Goal: Information Seeking & Learning: Learn about a topic

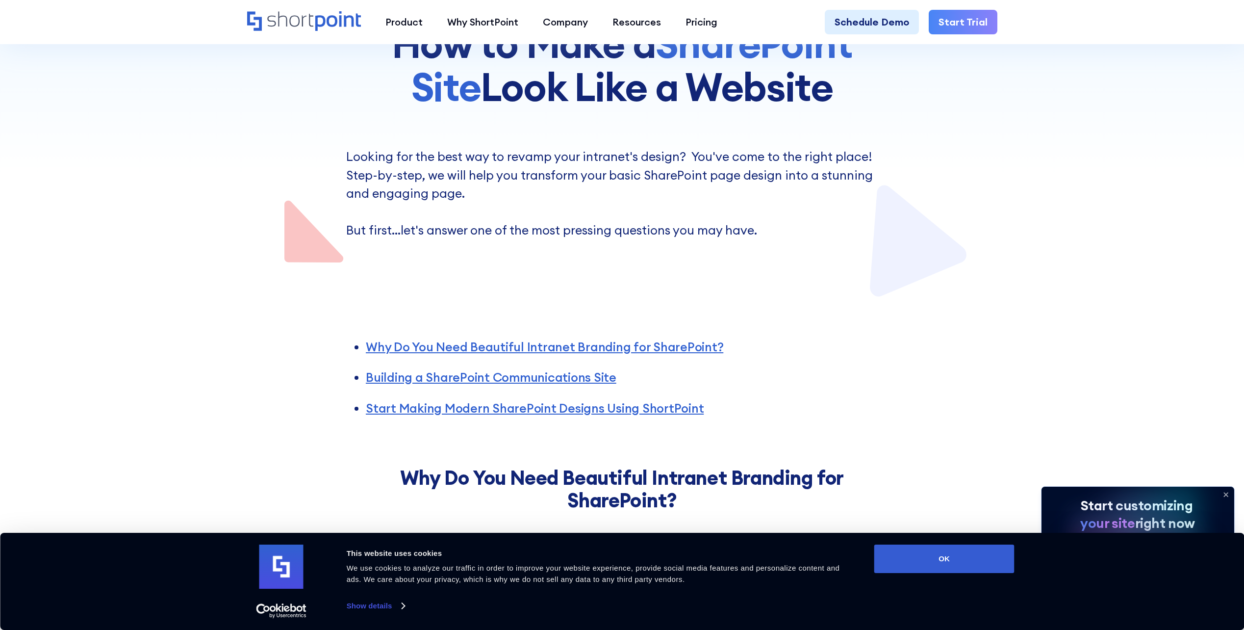
scroll to position [196, 0]
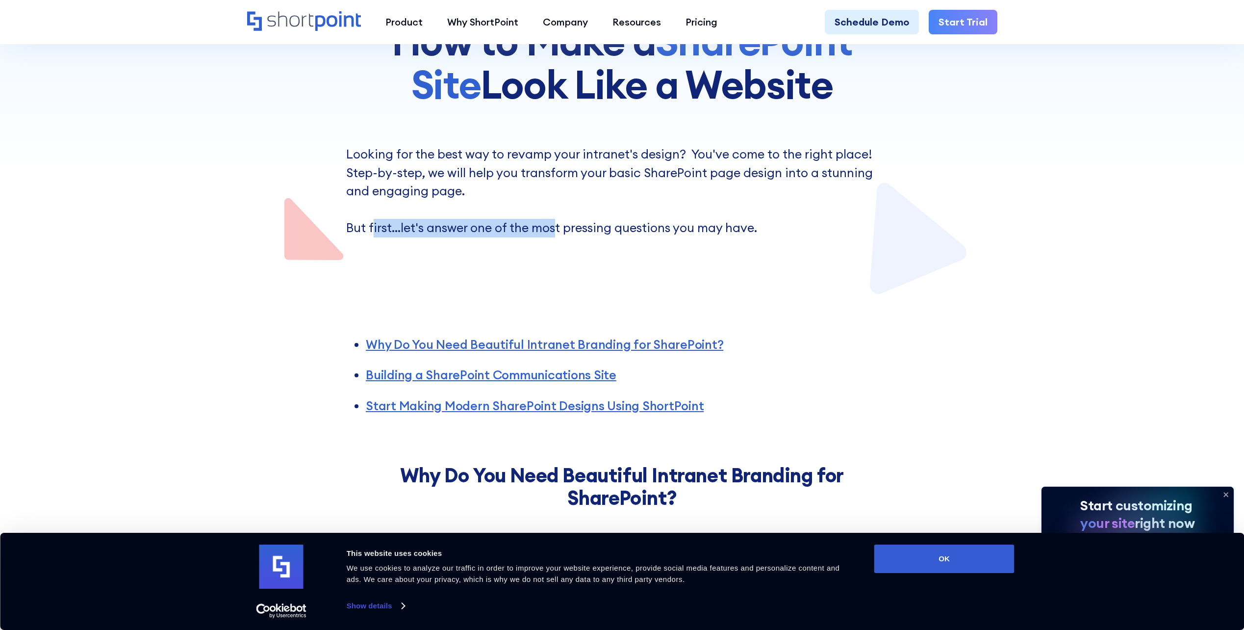
drag, startPoint x: 482, startPoint y: 229, endPoint x: 557, endPoint y: 235, distance: 75.3
click at [557, 235] on p "Looking for the best way to revamp your intranet's design? You've come to the r…" at bounding box center [622, 191] width 552 height 92
drag, startPoint x: 557, startPoint y: 235, endPoint x: 559, endPoint y: 268, distance: 32.9
click at [562, 273] on div at bounding box center [622, 50] width 750 height 492
drag, startPoint x: 531, startPoint y: 231, endPoint x: 685, endPoint y: 227, distance: 153.6
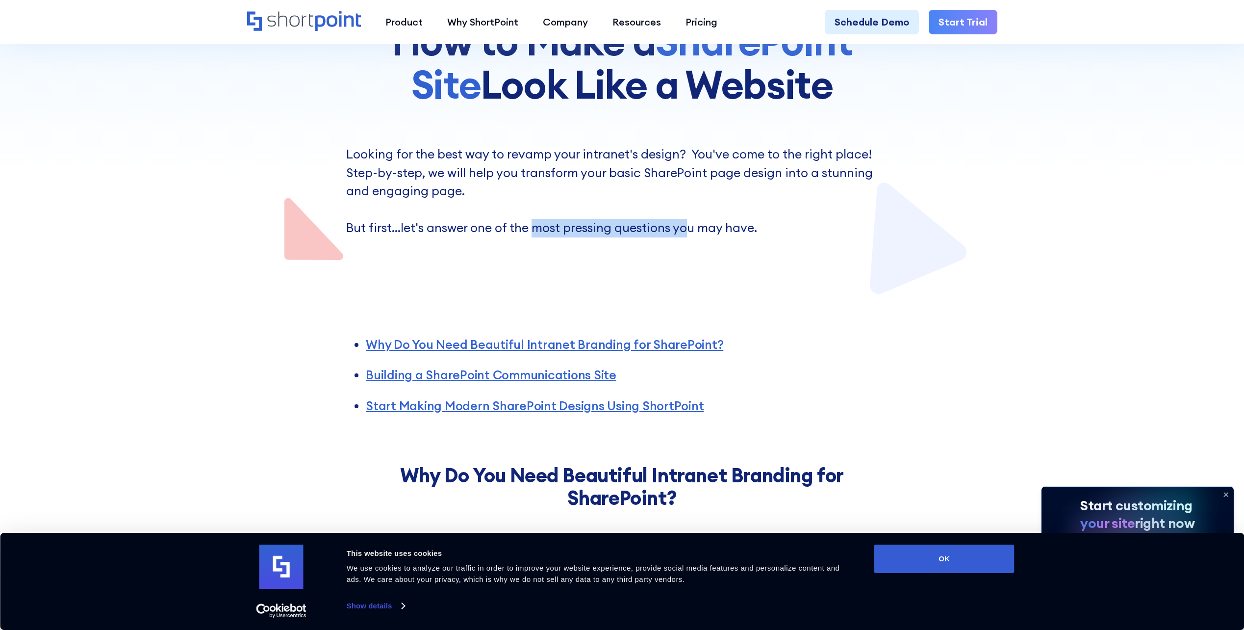
click at [685, 227] on p "Looking for the best way to revamp your intranet's design? You've come to the r…" at bounding box center [622, 191] width 552 height 92
drag, startPoint x: 685, startPoint y: 227, endPoint x: 696, endPoint y: 257, distance: 32.2
click at [696, 257] on div at bounding box center [622, 50] width 750 height 492
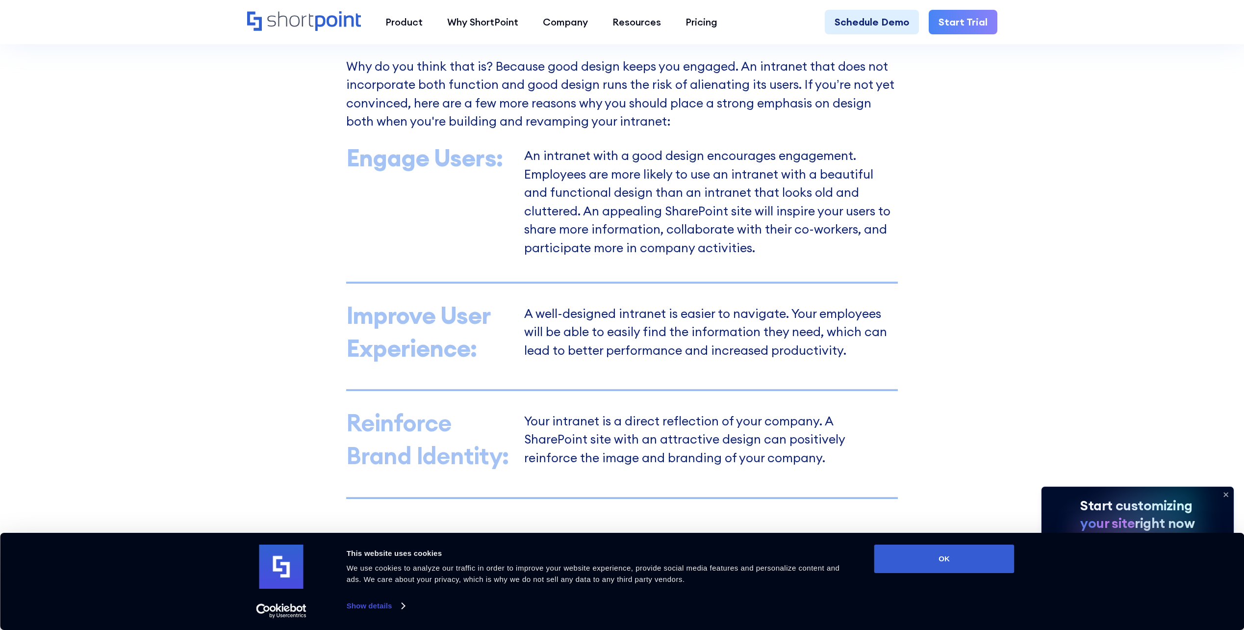
scroll to position [785, 0]
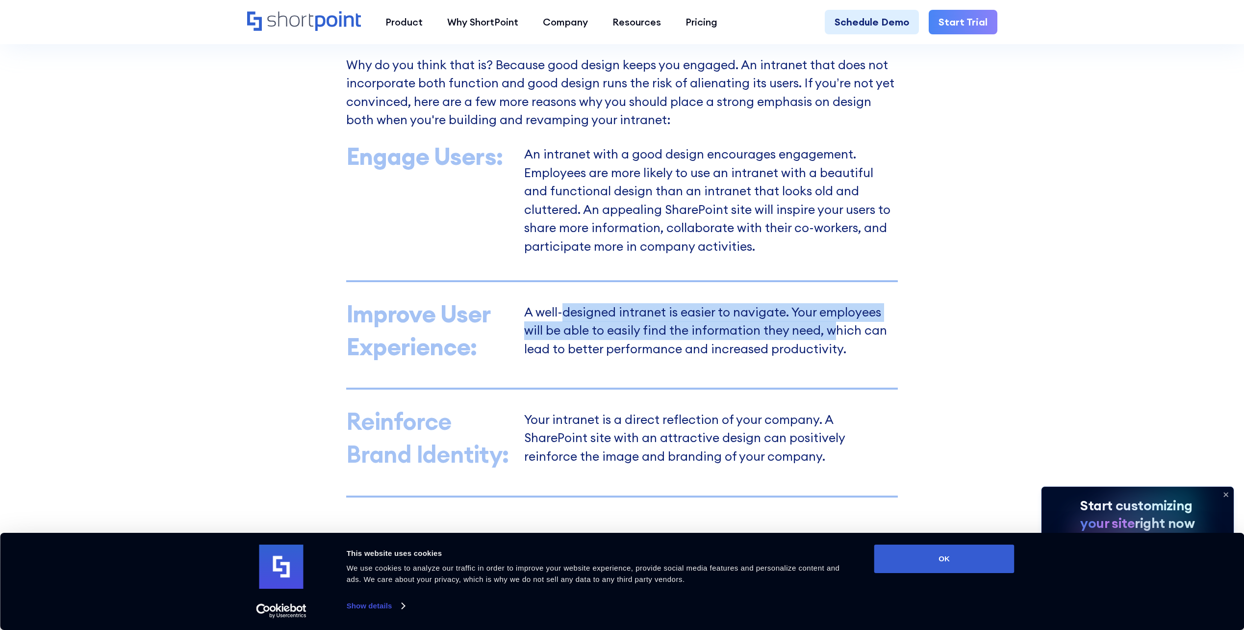
drag, startPoint x: 565, startPoint y: 307, endPoint x: 837, endPoint y: 334, distance: 273.5
click at [837, 334] on p "A well-designed intranet is easier to navigate. Your employees will be able to …" at bounding box center [711, 335] width 374 height 56
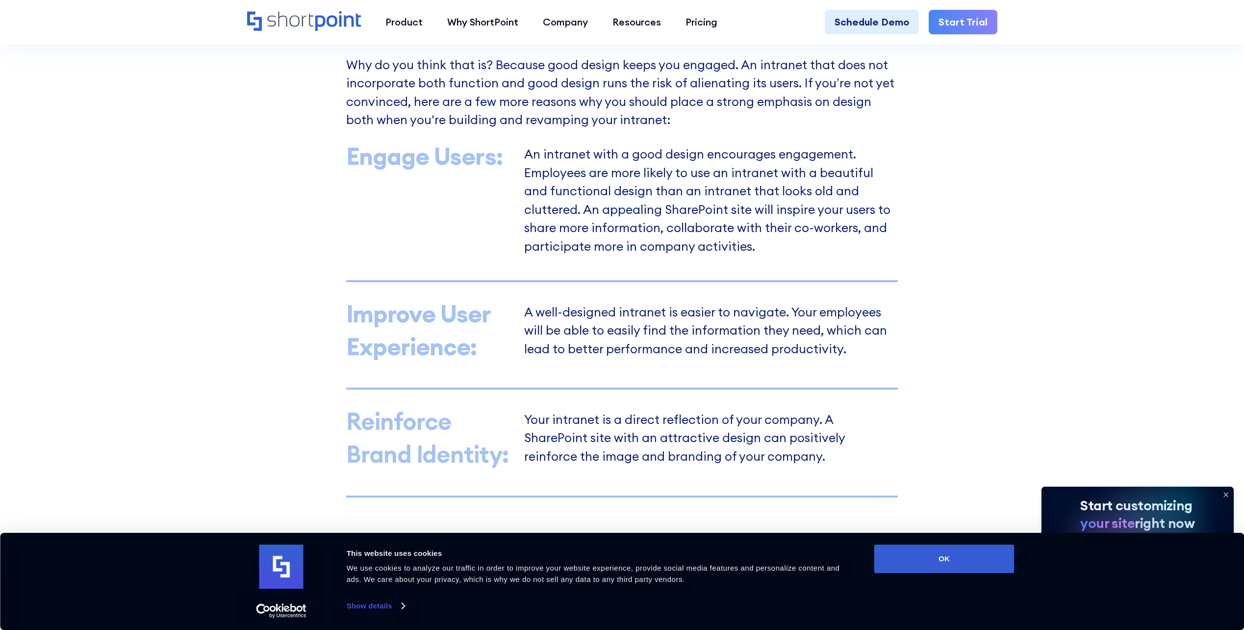
drag, startPoint x: 837, startPoint y: 334, endPoint x: 789, endPoint y: 341, distance: 48.7
click at [837, 342] on p "A well-designed intranet is easier to navigate. Your employees will be able to …" at bounding box center [711, 335] width 374 height 56
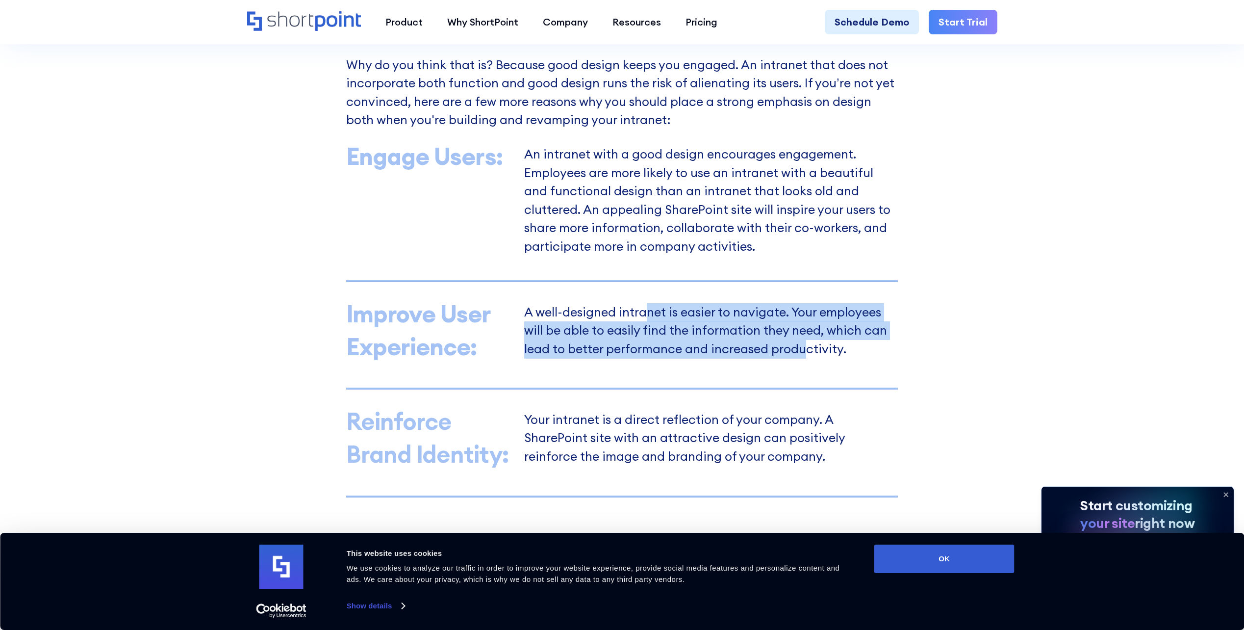
drag, startPoint x: 647, startPoint y: 315, endPoint x: 809, endPoint y: 353, distance: 166.2
click at [809, 353] on p "A well-designed intranet is easier to navigate. Your employees will be able to …" at bounding box center [711, 335] width 374 height 56
drag, startPoint x: 809, startPoint y: 353, endPoint x: 792, endPoint y: 359, distance: 18.6
click at [811, 358] on p "A well-designed intranet is easier to navigate. Your employees will be able to …" at bounding box center [711, 335] width 374 height 56
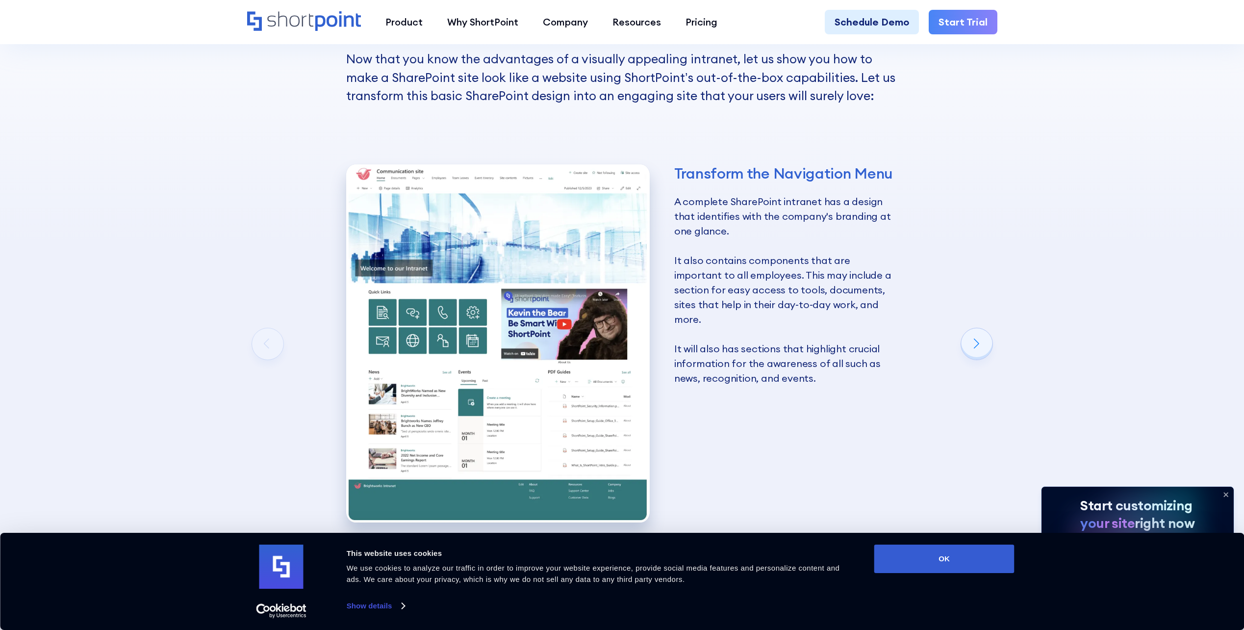
scroll to position [1766, 0]
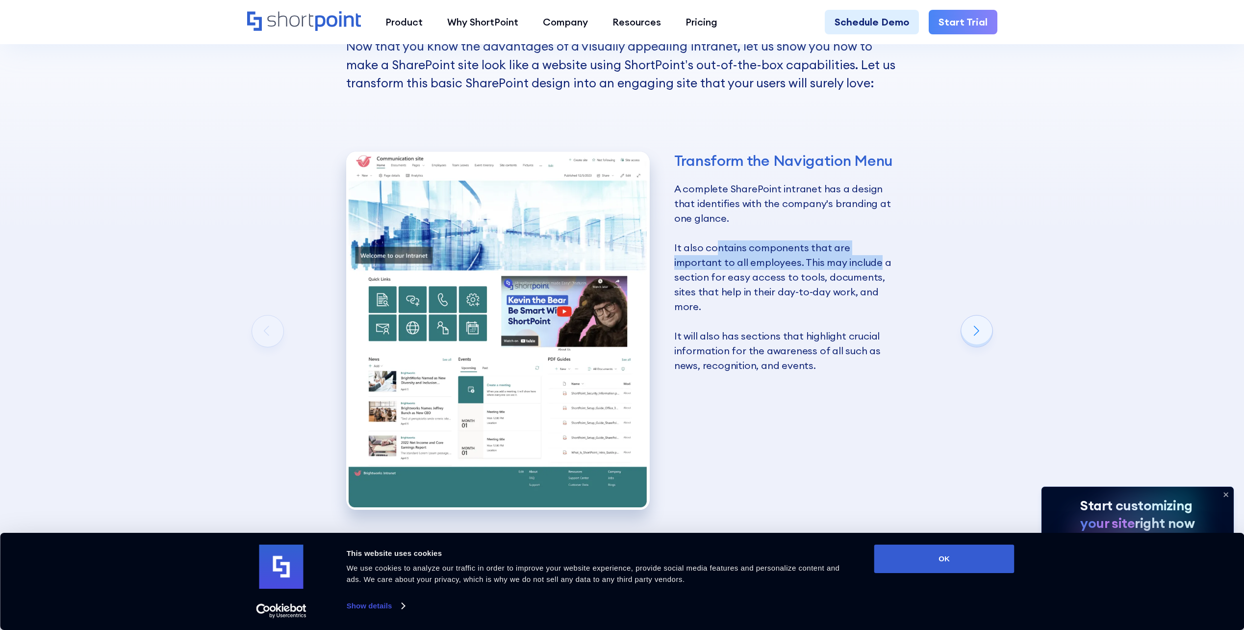
drag, startPoint x: 715, startPoint y: 245, endPoint x: 827, endPoint y: 267, distance: 114.9
click at [827, 267] on p "A complete SharePoint intranet has a design that identifies with the company's …" at bounding box center [786, 276] width 224 height 191
drag, startPoint x: 827, startPoint y: 267, endPoint x: 828, endPoint y: 290, distance: 23.5
click at [828, 290] on p "A complete SharePoint intranet has a design that identifies with the company's …" at bounding box center [786, 276] width 224 height 191
drag, startPoint x: 863, startPoint y: 255, endPoint x: 872, endPoint y: 281, distance: 27.3
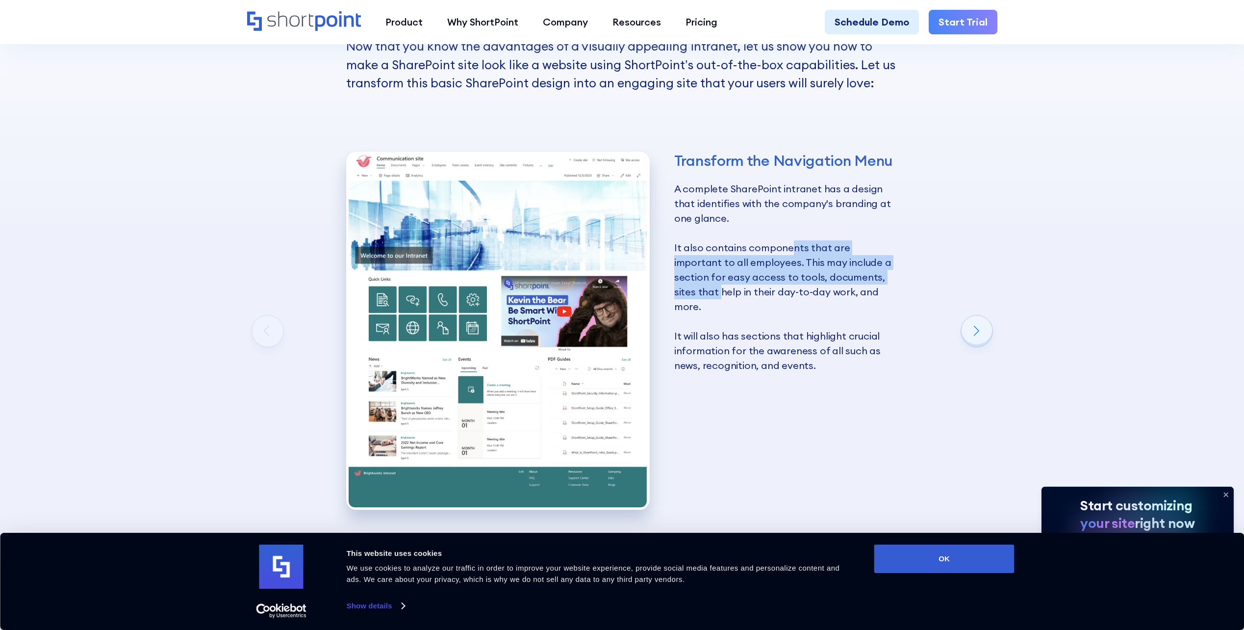
click at [872, 281] on p "A complete SharePoint intranet has a design that identifies with the company's …" at bounding box center [786, 276] width 224 height 191
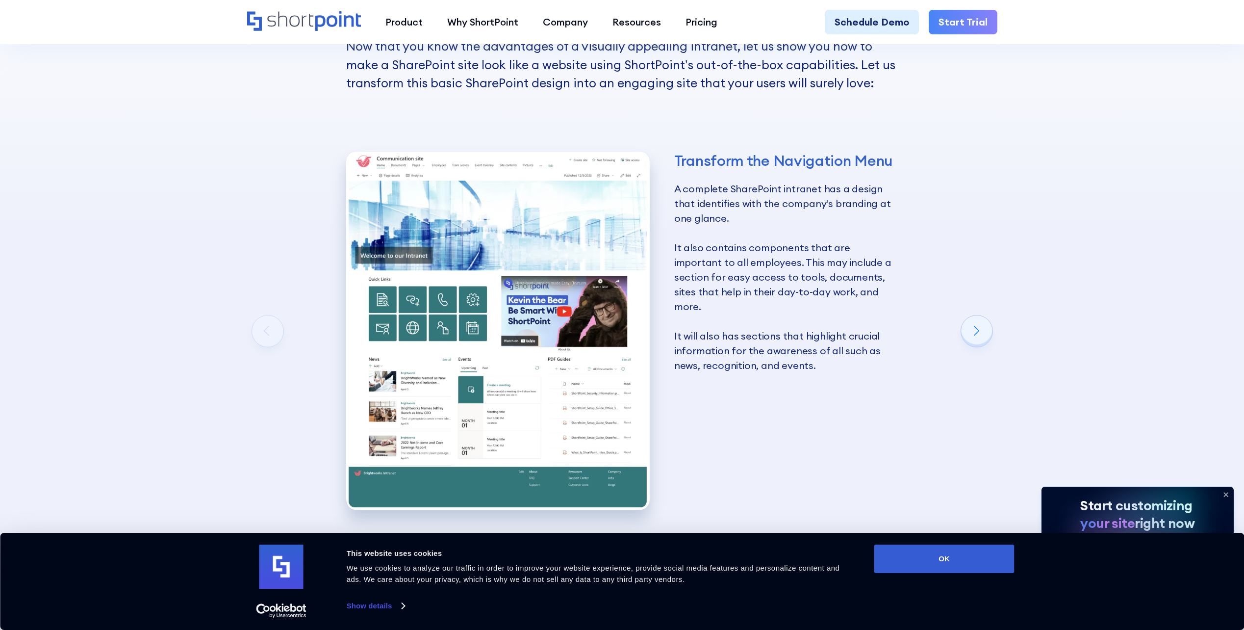
drag, startPoint x: 872, startPoint y: 281, endPoint x: 775, endPoint y: 281, distance: 96.1
click at [786, 288] on p "A complete SharePoint intranet has a design that identifies with the company's …" at bounding box center [786, 276] width 224 height 191
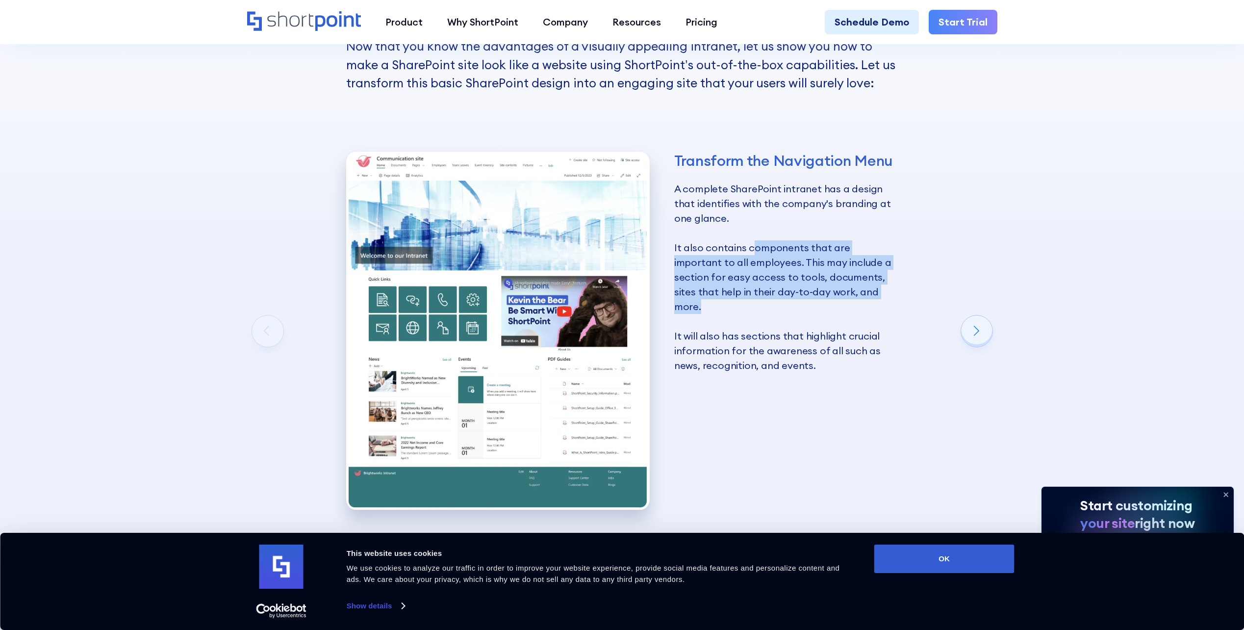
drag, startPoint x: 750, startPoint y: 253, endPoint x: 876, endPoint y: 286, distance: 131.0
click at [876, 286] on p "A complete SharePoint intranet has a design that identifies with the company's …" at bounding box center [786, 276] width 224 height 191
drag, startPoint x: 876, startPoint y: 286, endPoint x: 781, endPoint y: 288, distance: 95.2
click at [781, 289] on p "A complete SharePoint intranet has a design that identifies with the company's …" at bounding box center [786, 276] width 224 height 191
click at [770, 282] on p "A complete SharePoint intranet has a design that identifies with the company's …" at bounding box center [786, 276] width 224 height 191
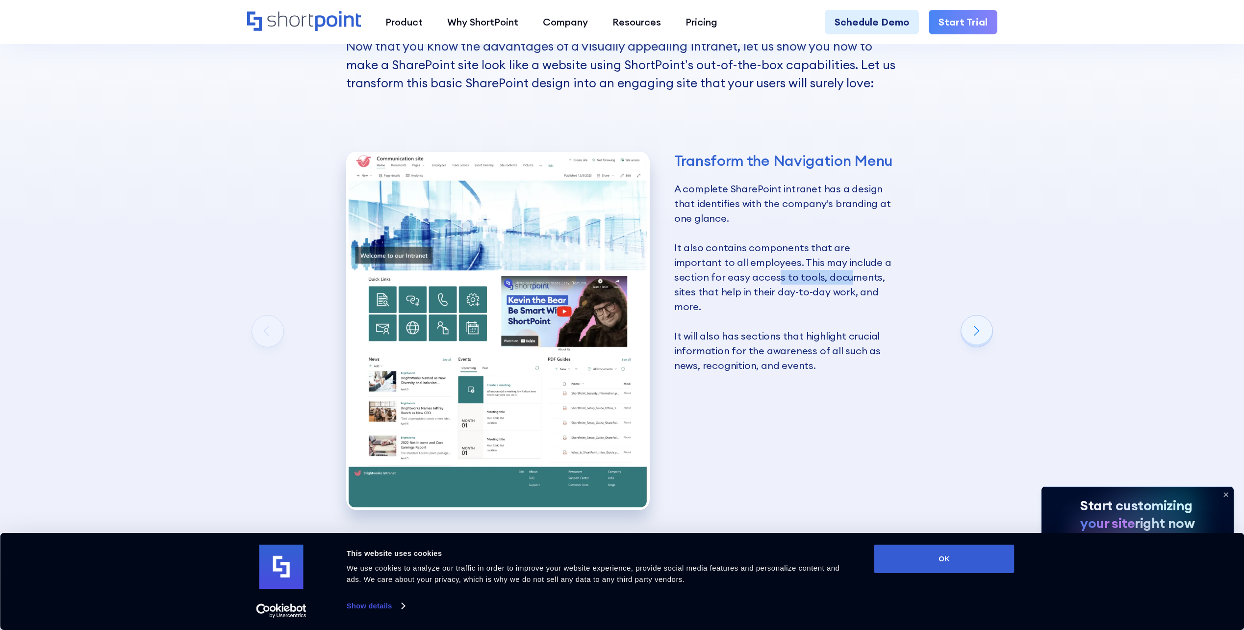
drag, startPoint x: 729, startPoint y: 278, endPoint x: 795, endPoint y: 282, distance: 65.8
click at [795, 282] on p "A complete SharePoint intranet has a design that identifies with the company's …" at bounding box center [786, 276] width 224 height 191
drag, startPoint x: 795, startPoint y: 282, endPoint x: 837, endPoint y: 296, distance: 45.1
click at [841, 299] on p "A complete SharePoint intranet has a design that identifies with the company's …" at bounding box center [786, 276] width 224 height 191
drag, startPoint x: 733, startPoint y: 316, endPoint x: 899, endPoint y: 361, distance: 171.8
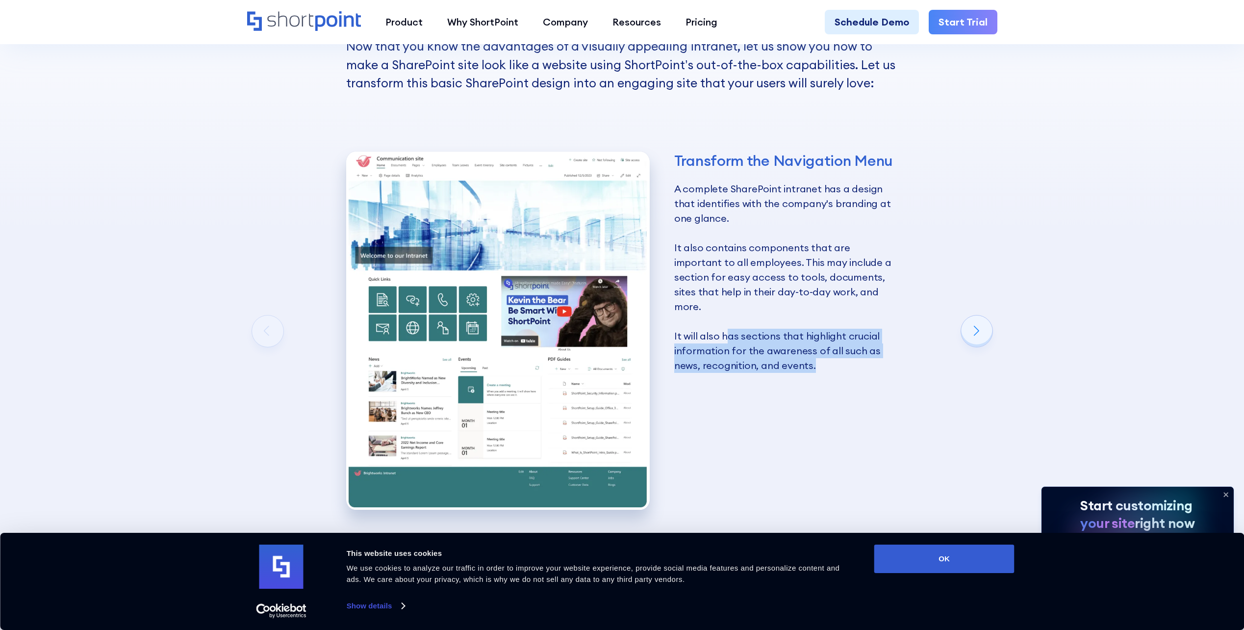
click at [899, 361] on div "Transform the Navigation Menu A complete SharePoint intranet has a design that …" at bounding box center [622, 335] width 750 height 446
drag, startPoint x: 899, startPoint y: 361, endPoint x: 737, endPoint y: 364, distance: 161.4
click at [754, 372] on div "Transform the Navigation Menu A complete SharePoint intranet has a design that …" at bounding box center [622, 335] width 552 height 446
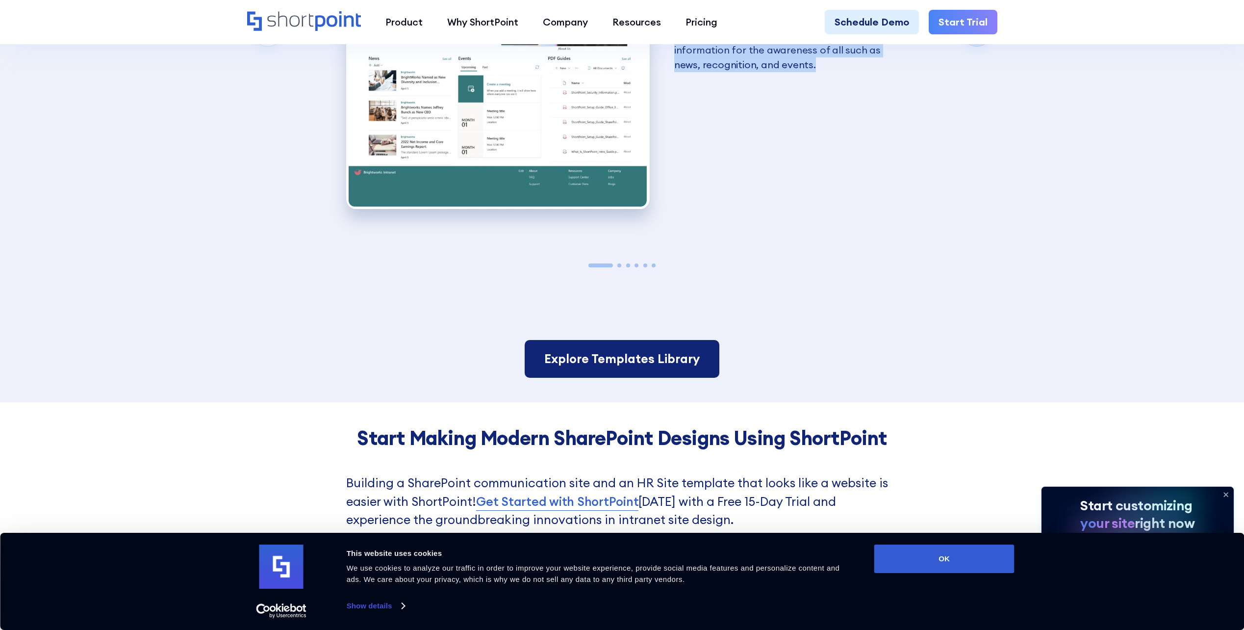
scroll to position [1913, 0]
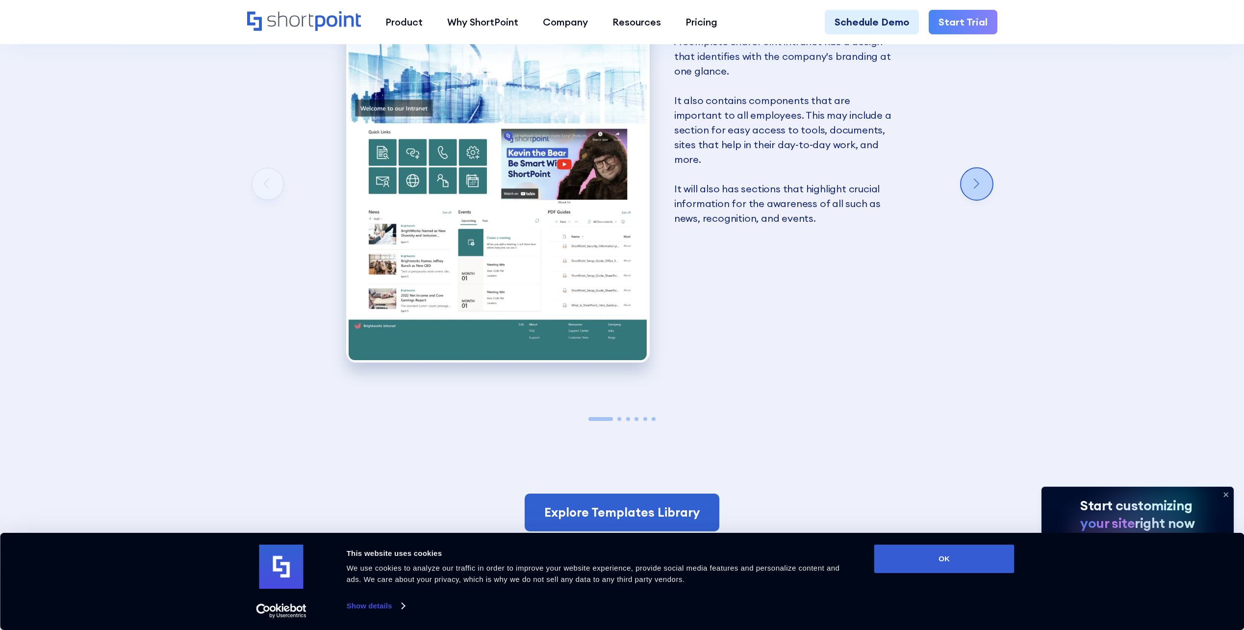
click at [973, 180] on div "Next slide" at bounding box center [976, 183] width 31 height 31
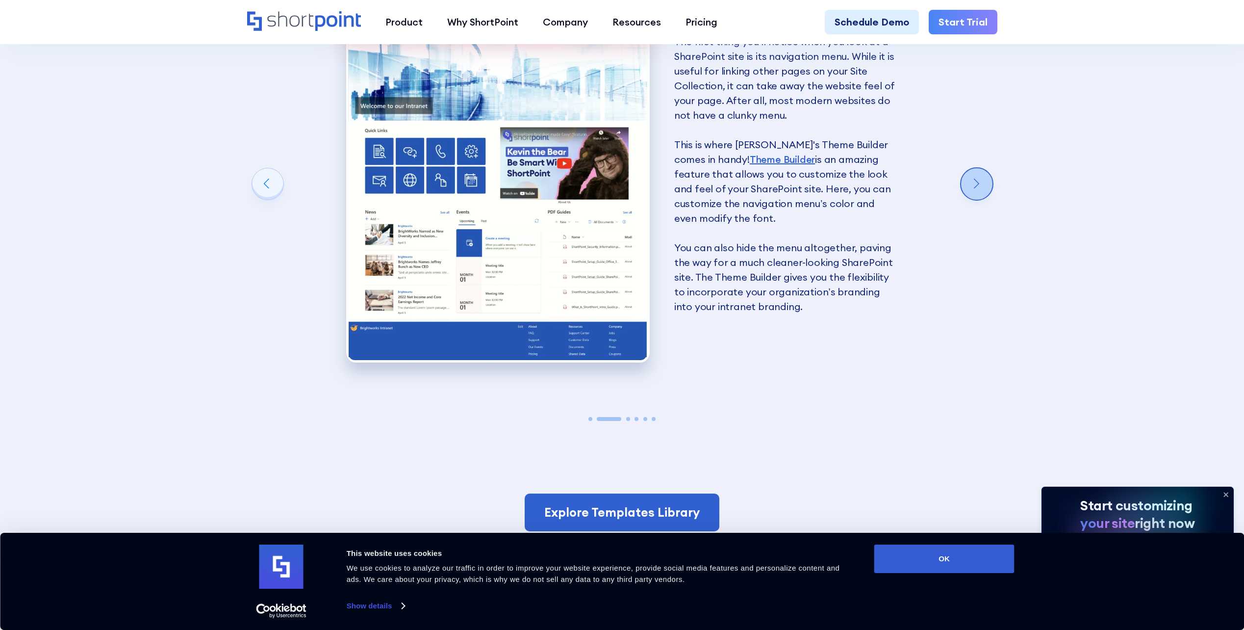
click at [973, 180] on div "Next slide" at bounding box center [976, 183] width 31 height 31
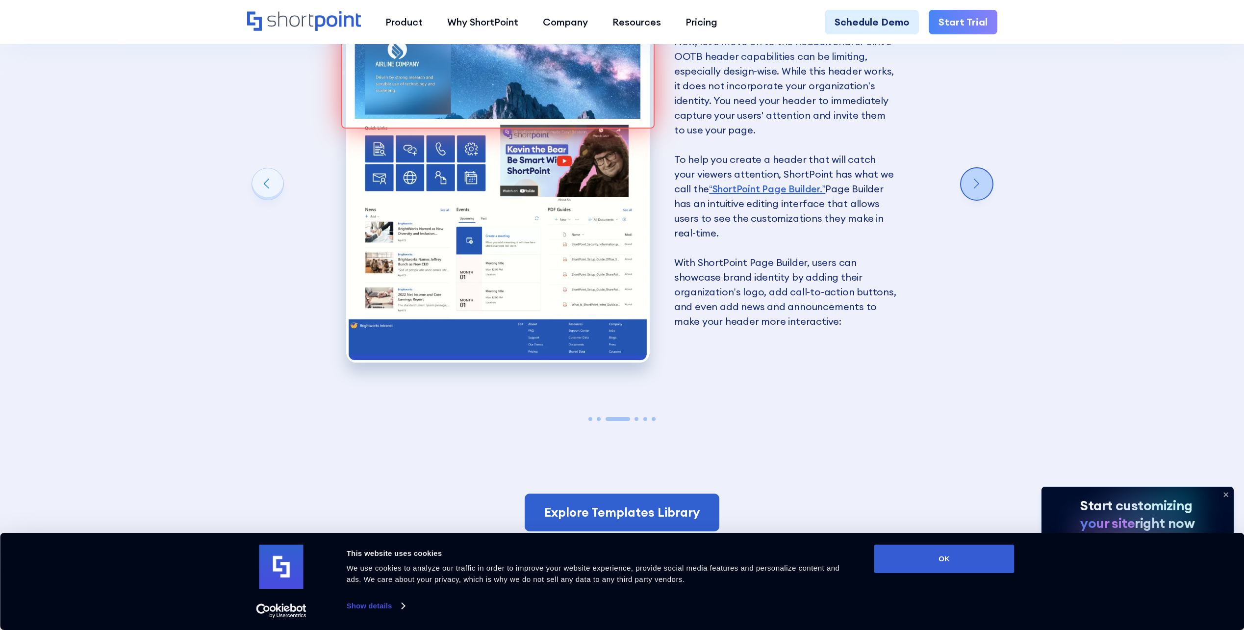
click at [973, 180] on div "Next slide" at bounding box center [976, 183] width 31 height 31
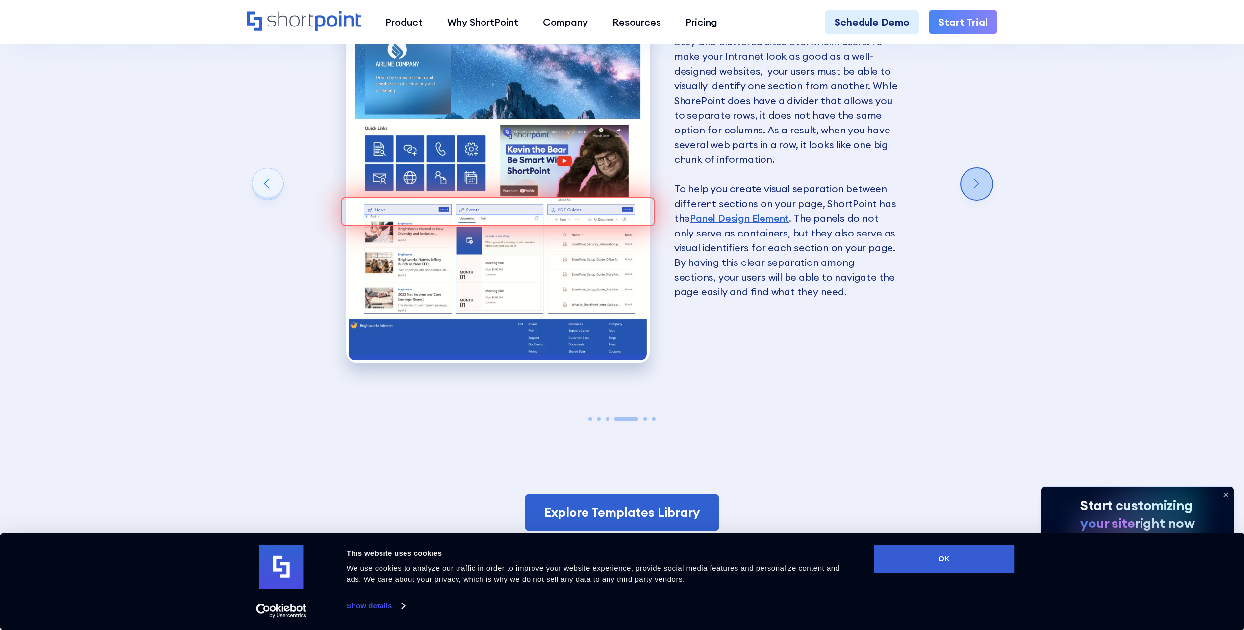
click at [973, 180] on div "Next slide" at bounding box center [976, 183] width 31 height 31
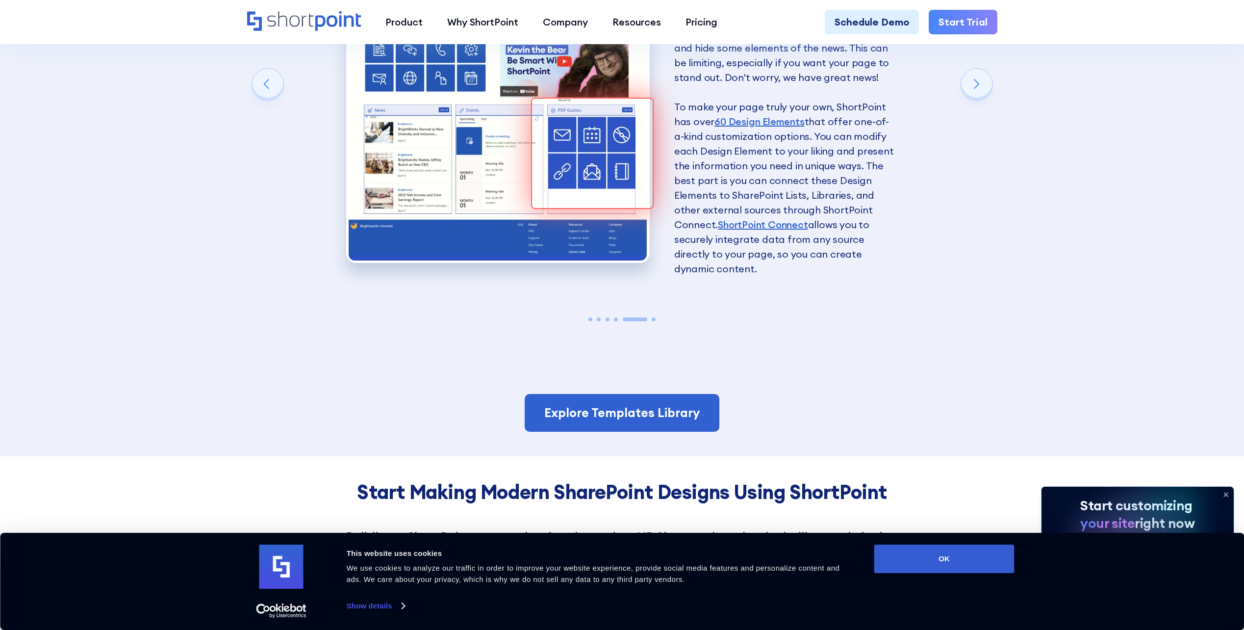
scroll to position [2011, 0]
